Goal: Find specific page/section: Find specific page/section

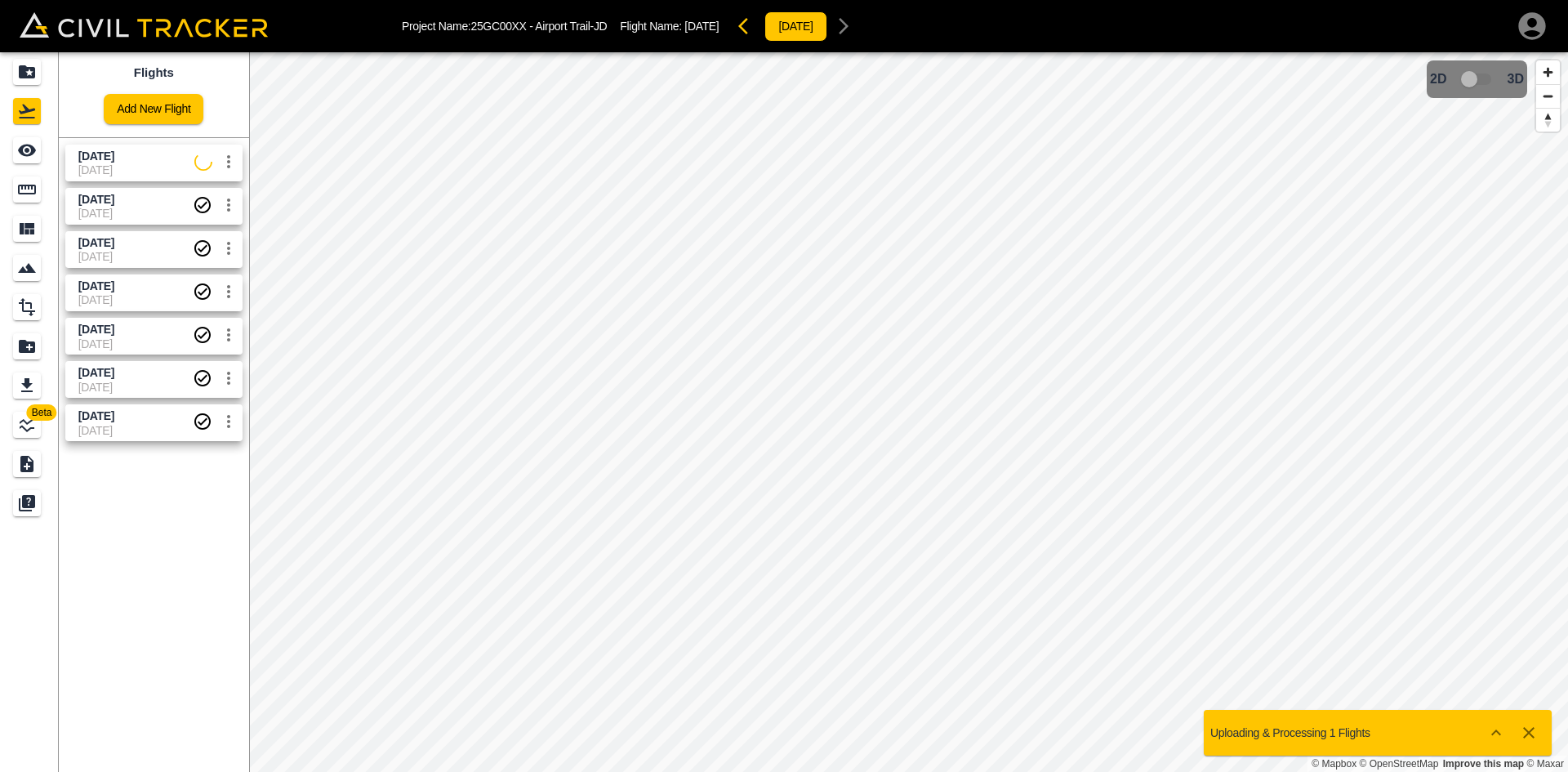
drag, startPoint x: 143, startPoint y: 158, endPoint x: 125, endPoint y: 154, distance: 18.4
click at [114, 158] on span "Sept 30 2025" at bounding box center [96, 156] width 36 height 13
click at [37, 140] on div "See" at bounding box center [27, 150] width 28 height 26
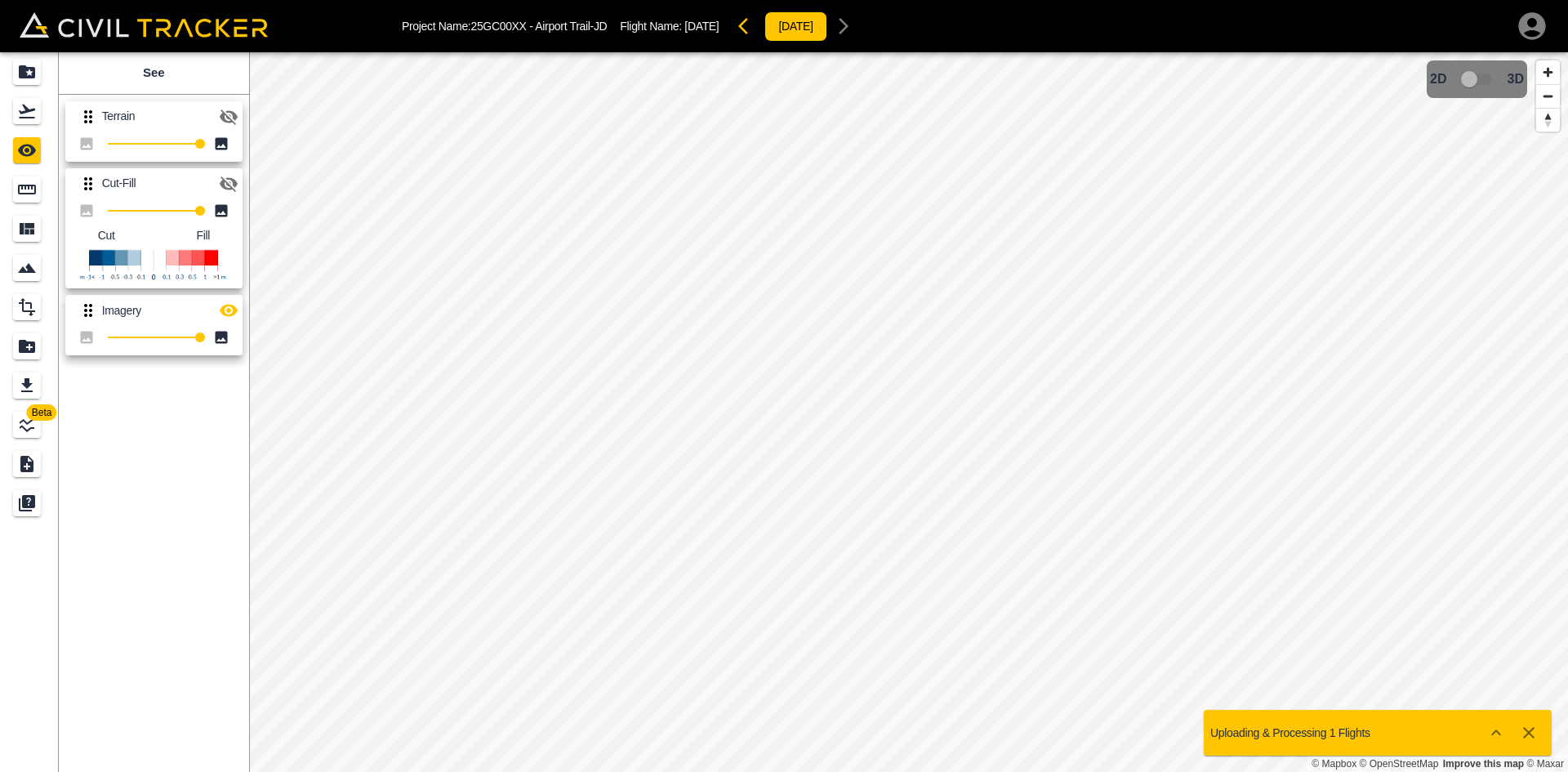
click at [230, 117] on icon "button" at bounding box center [228, 116] width 19 height 19
click at [230, 117] on icon "button" at bounding box center [228, 116] width 18 height 12
click at [236, 312] on icon "button" at bounding box center [228, 310] width 18 height 12
click at [236, 312] on icon "button" at bounding box center [228, 311] width 18 height 16
click at [236, 312] on icon "button" at bounding box center [228, 310] width 18 height 12
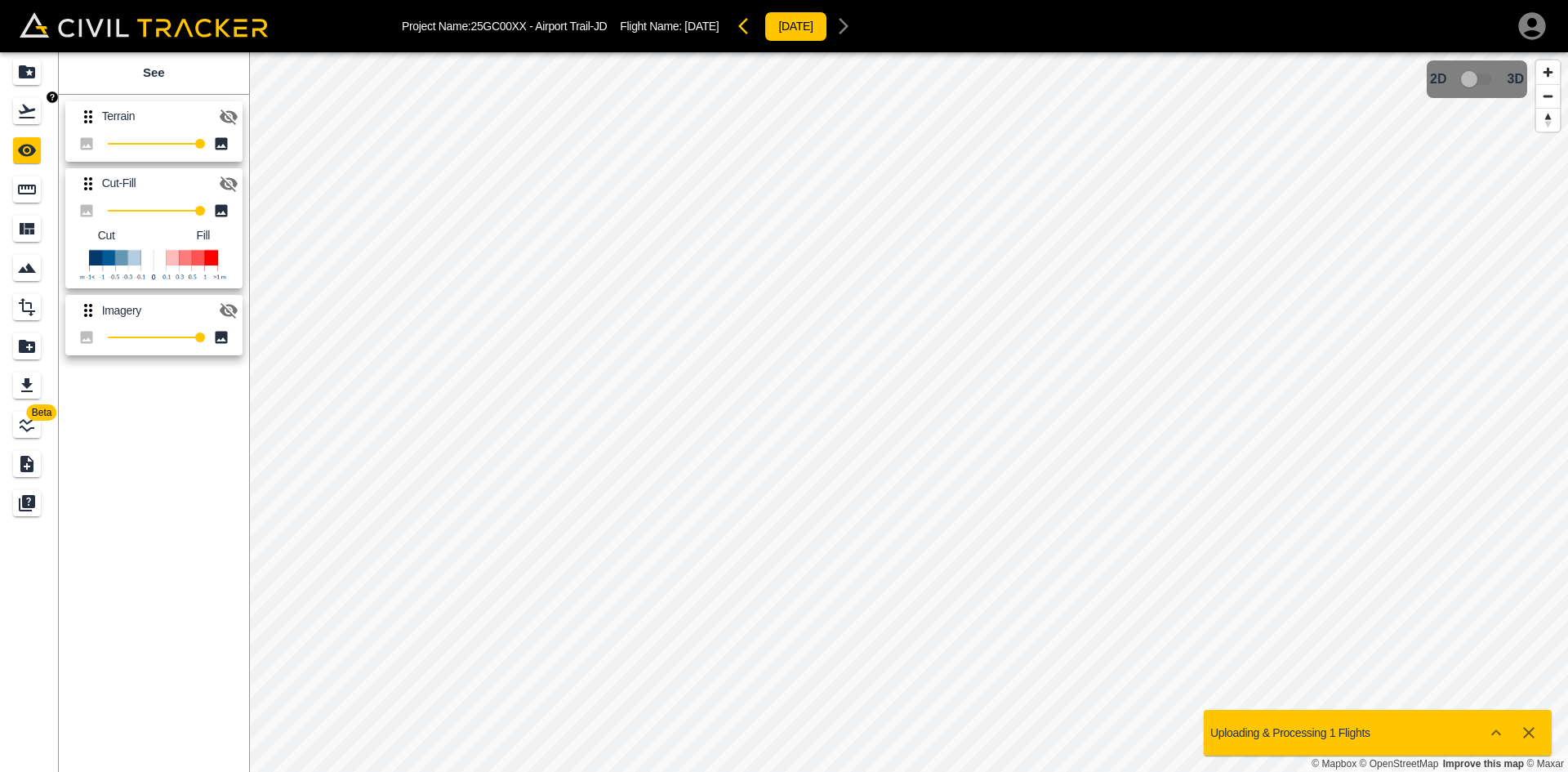
drag, startPoint x: 20, startPoint y: 100, endPoint x: 22, endPoint y: 89, distance: 11.2
click at [19, 100] on div "Flights" at bounding box center [27, 111] width 28 height 26
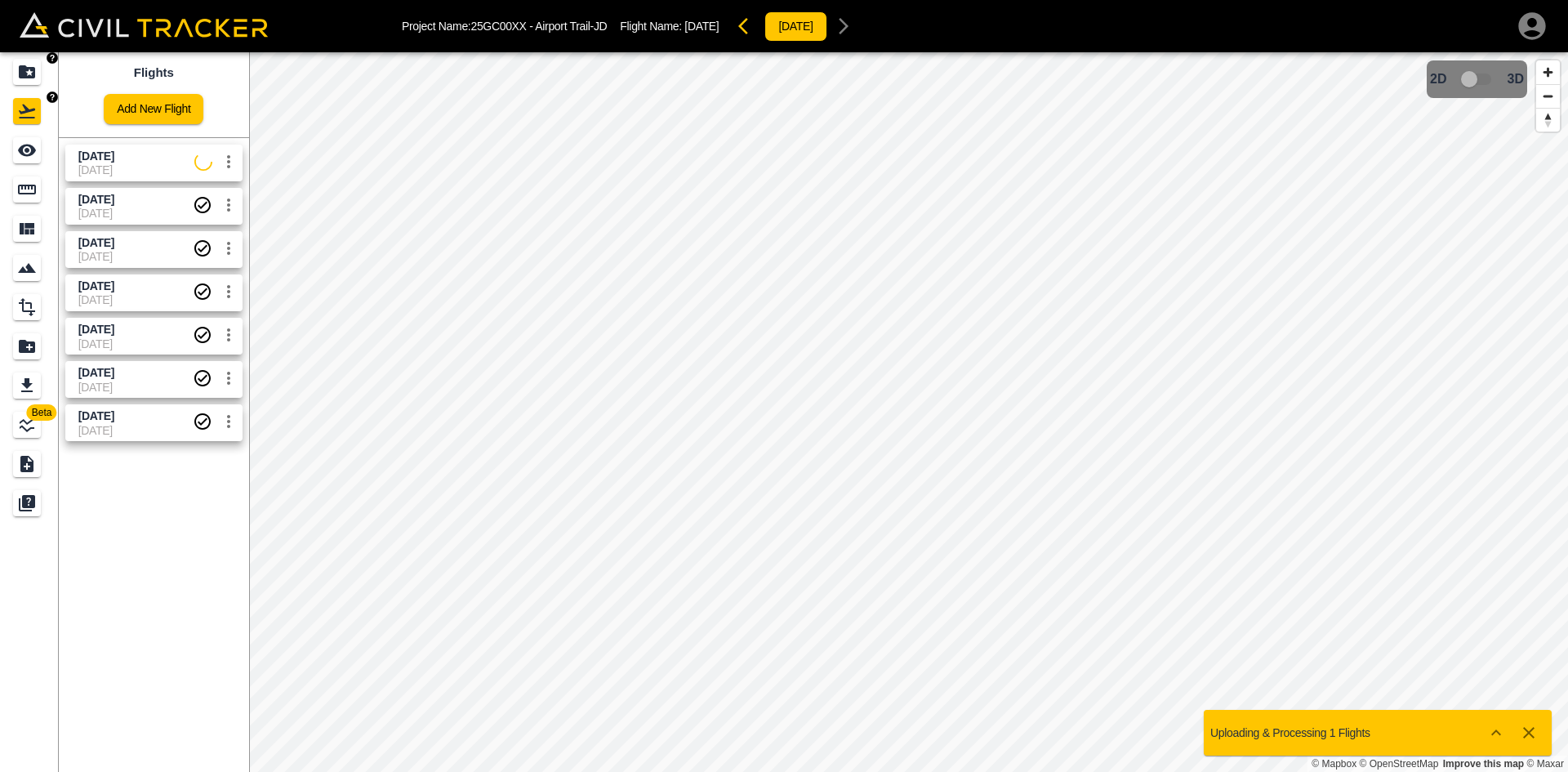
click at [24, 59] on div "Projects" at bounding box center [27, 71] width 28 height 26
